Goal: Transaction & Acquisition: Purchase product/service

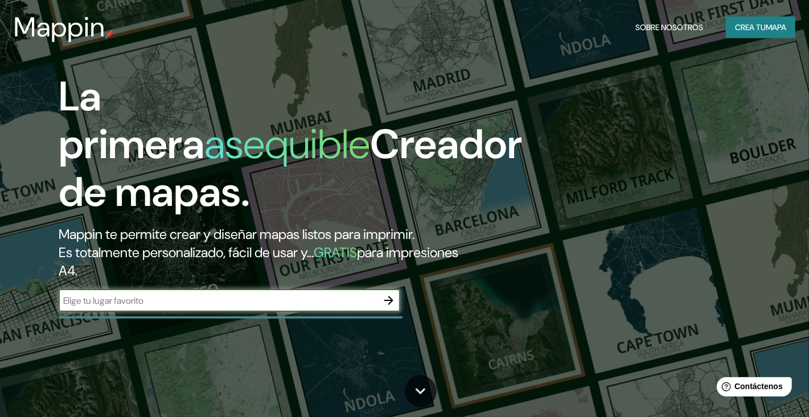
click at [183, 301] on input "text" at bounding box center [218, 300] width 319 height 13
type input "[PERSON_NAME] paraguay"
click at [392, 296] on icon "button" at bounding box center [389, 301] width 14 height 14
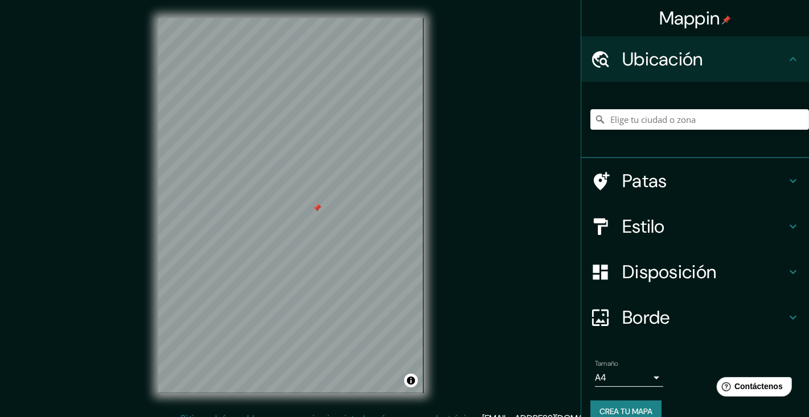
click at [790, 179] on icon at bounding box center [793, 181] width 7 height 4
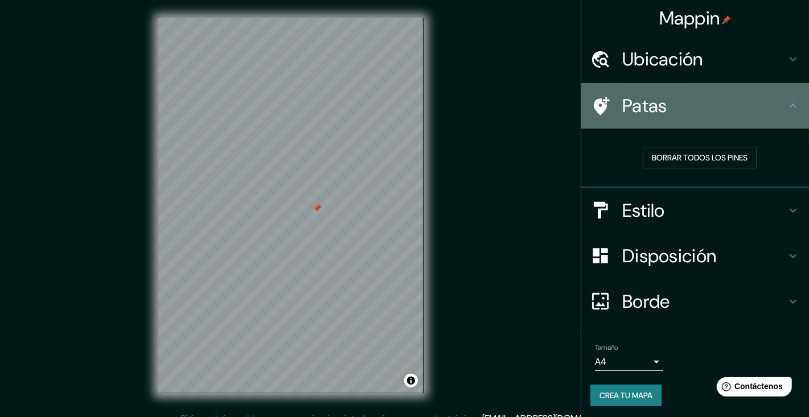
click at [786, 106] on icon at bounding box center [793, 106] width 14 height 14
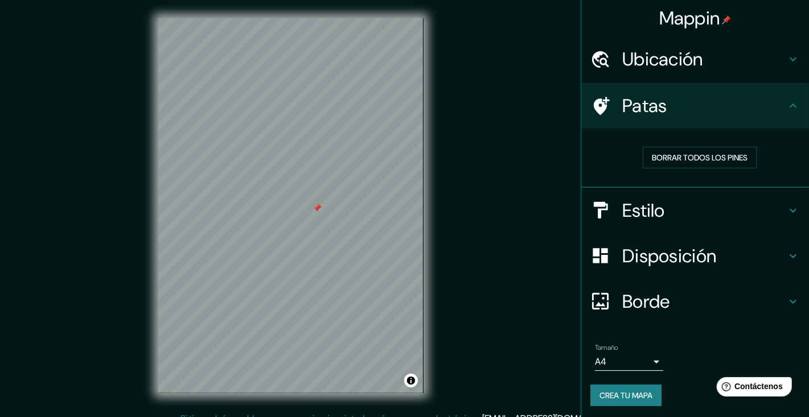
click at [787, 100] on icon at bounding box center [793, 106] width 14 height 14
click at [790, 105] on icon at bounding box center [793, 106] width 7 height 4
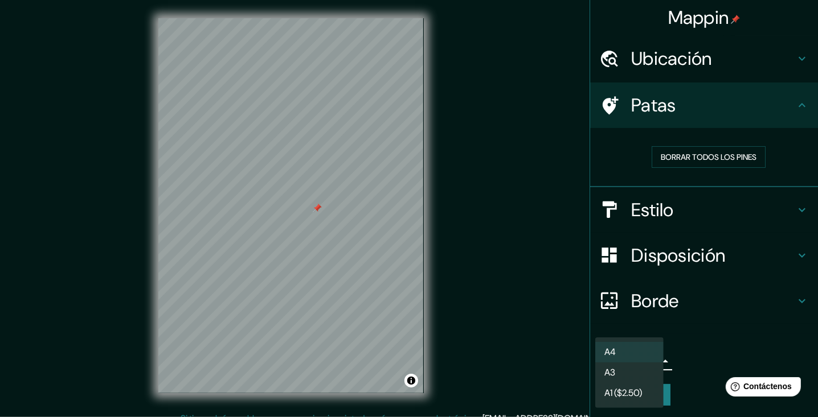
click at [647, 358] on body "Mappin Ubicación Patas Borrar todos los pines Estilo Disposición Borde Elige un…" at bounding box center [409, 208] width 818 height 417
click at [633, 378] on li "A3" at bounding box center [629, 373] width 68 height 21
type input "a4"
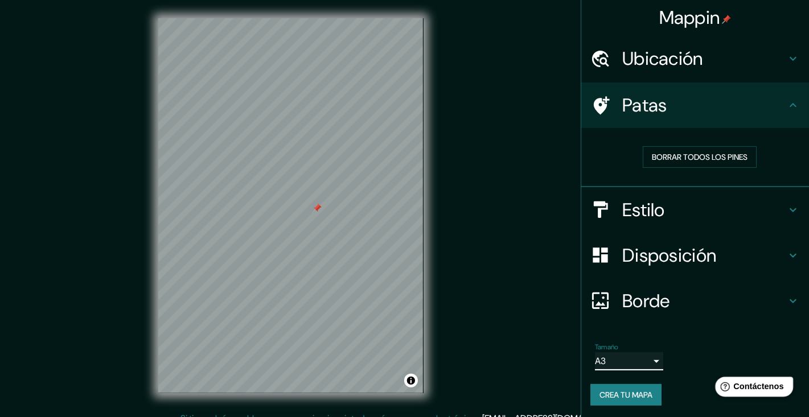
scroll to position [13, 0]
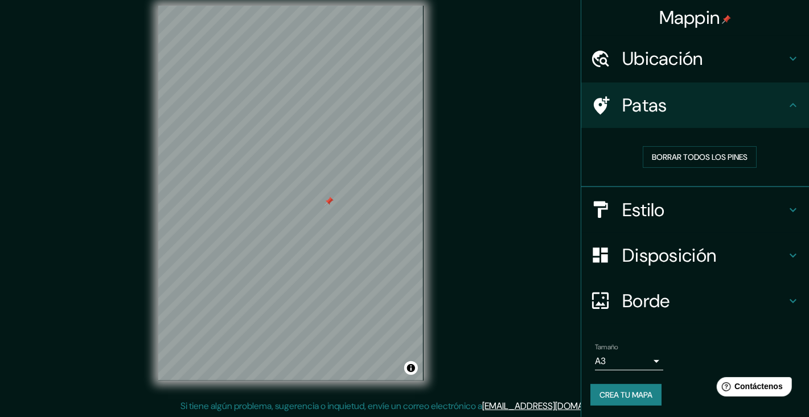
click at [740, 51] on h4 "Ubicación" at bounding box center [704, 58] width 164 height 23
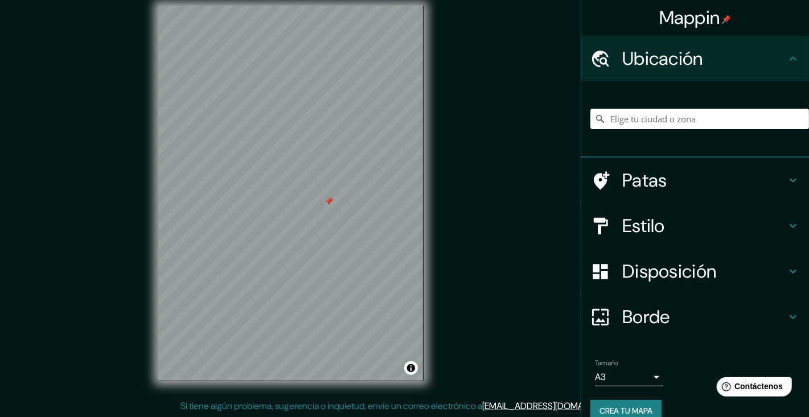
click at [655, 122] on input "Elige tu ciudad o zona" at bounding box center [699, 119] width 219 height 20
click at [642, 114] on input "[GEOGRAPHIC_DATA], [GEOGRAPHIC_DATA]" at bounding box center [699, 119] width 219 height 20
drag, startPoint x: 701, startPoint y: 110, endPoint x: 557, endPoint y: 103, distance: 144.8
click at [557, 103] on div "Mappin Ubicación [GEOGRAPHIC_DATA], [GEOGRAPHIC_DATA] Patas Estilo Disposición …" at bounding box center [404, 202] width 809 height 430
paste input "Departamento Central de Policía"
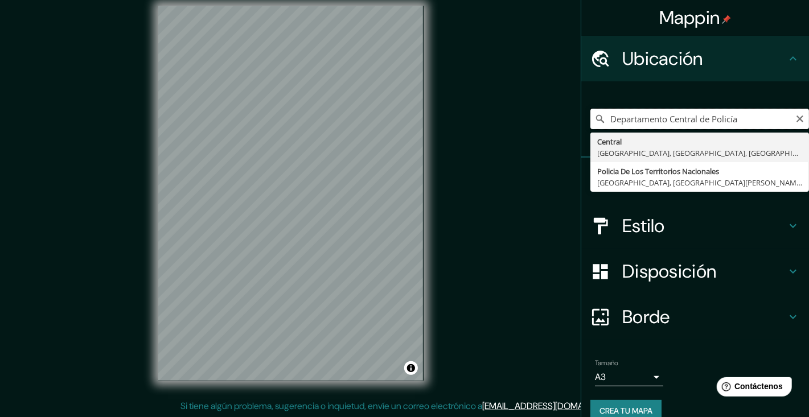
click at [749, 118] on input "Departamento Central de Policía" at bounding box center [699, 119] width 219 height 20
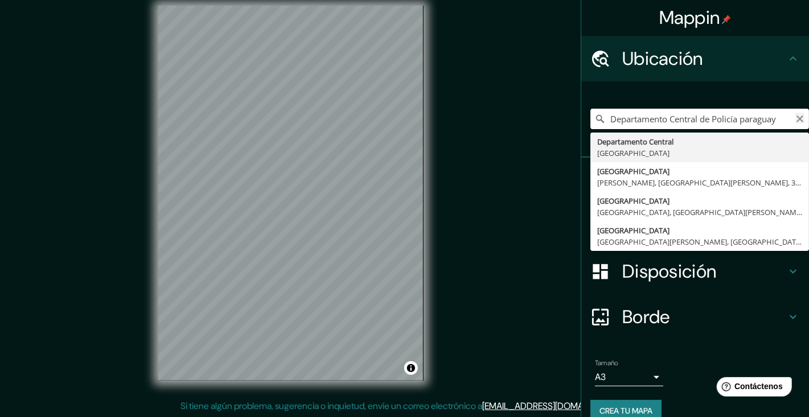
type input "Departamento Central de Policía paraguay"
click at [795, 120] on icon "Claro" at bounding box center [799, 118] width 9 height 9
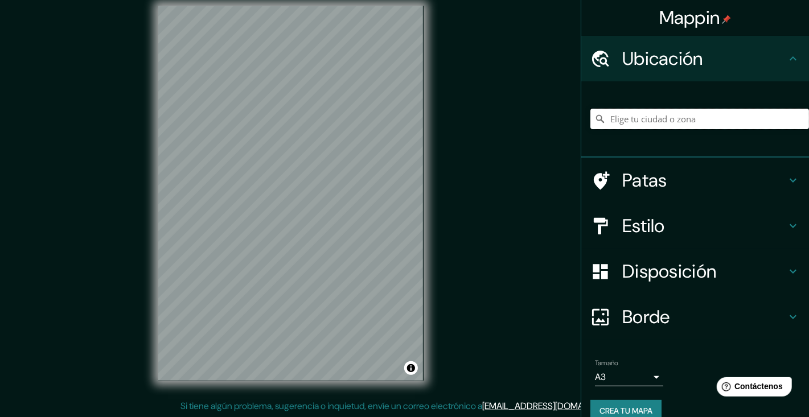
paste input "Comandancia de la Policía Nacional"
type input "[GEOGRAPHIC_DATA], [GEOGRAPHIC_DATA]"
